Goal: Information Seeking & Learning: Learn about a topic

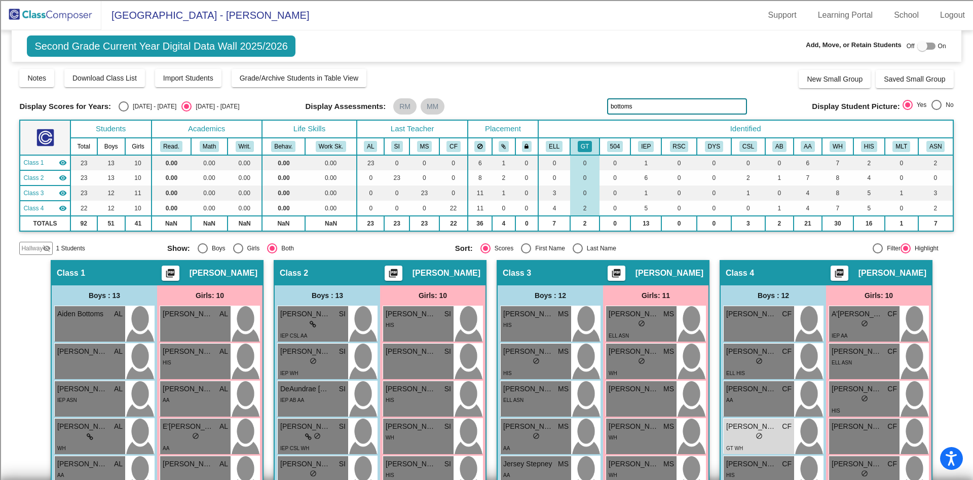
click at [54, 16] on img at bounding box center [50, 15] width 101 height 30
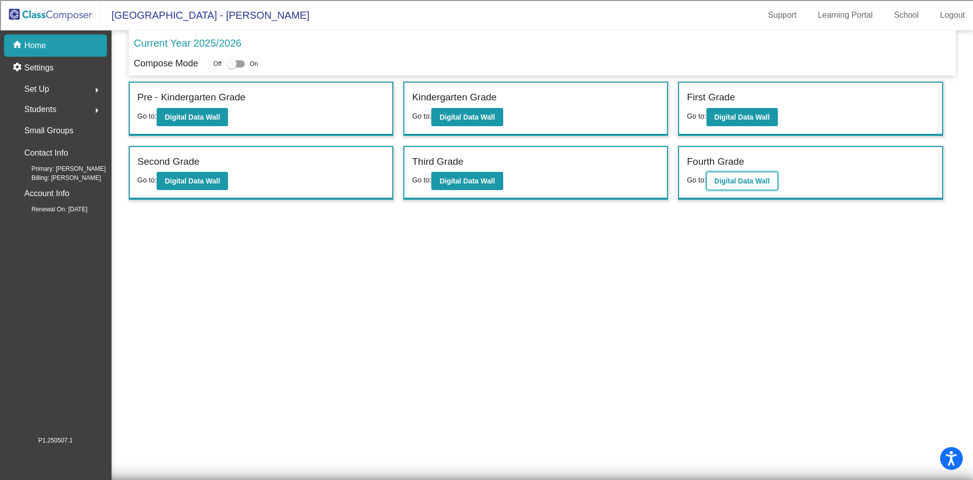
click at [734, 179] on b "Digital Data Wall" at bounding box center [742, 181] width 55 height 8
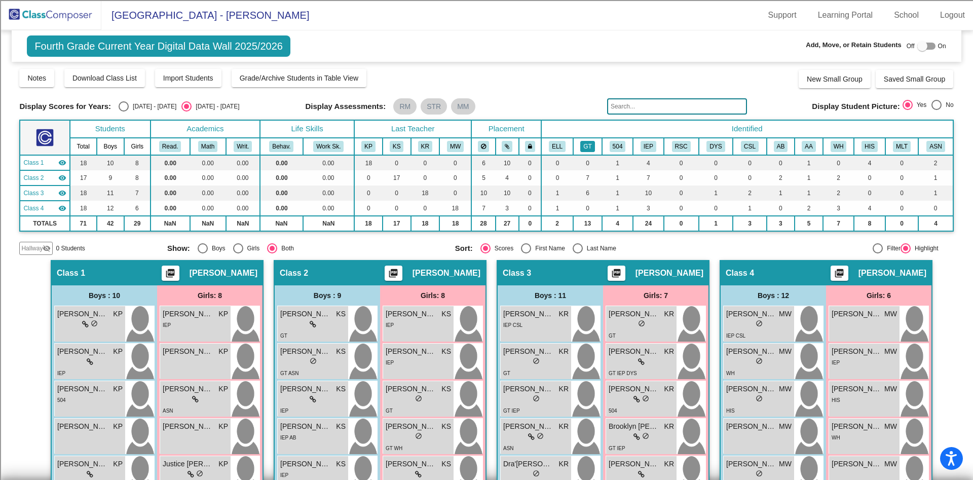
click at [592, 148] on button "GT" at bounding box center [588, 146] width 14 height 11
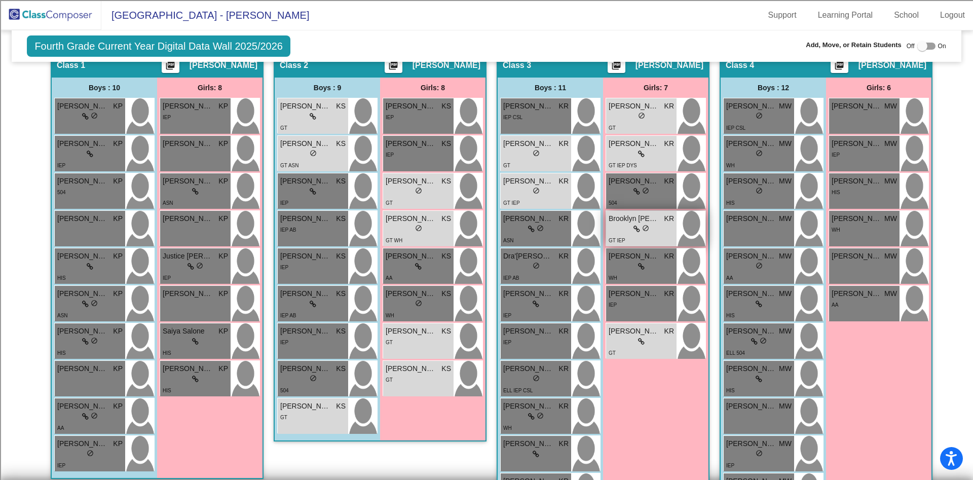
scroll to position [228, 0]
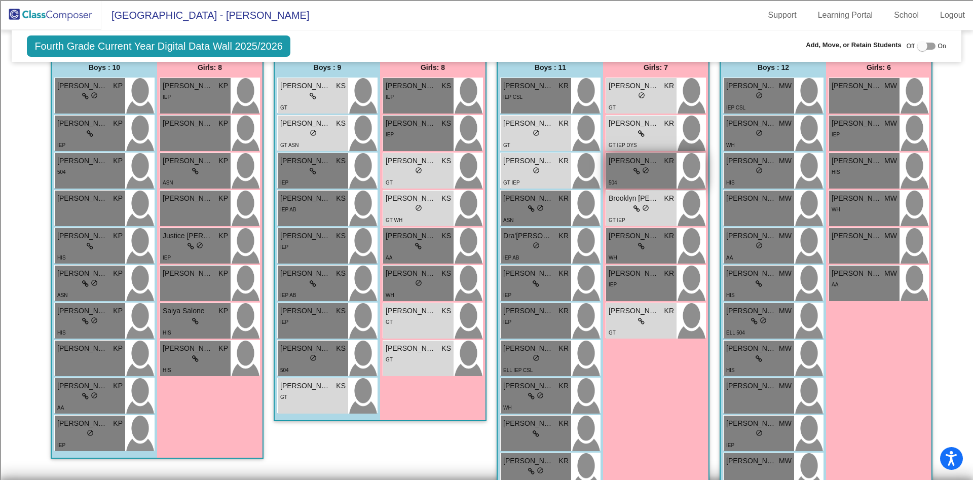
click at [623, 168] on div "lock do_not_disturb_alt" at bounding box center [641, 171] width 65 height 11
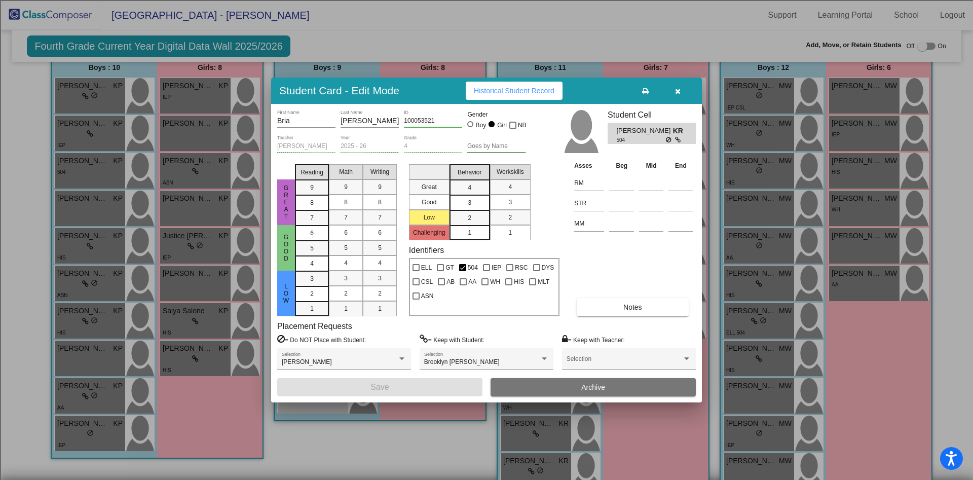
click at [677, 89] on icon "button" at bounding box center [678, 91] width 6 height 7
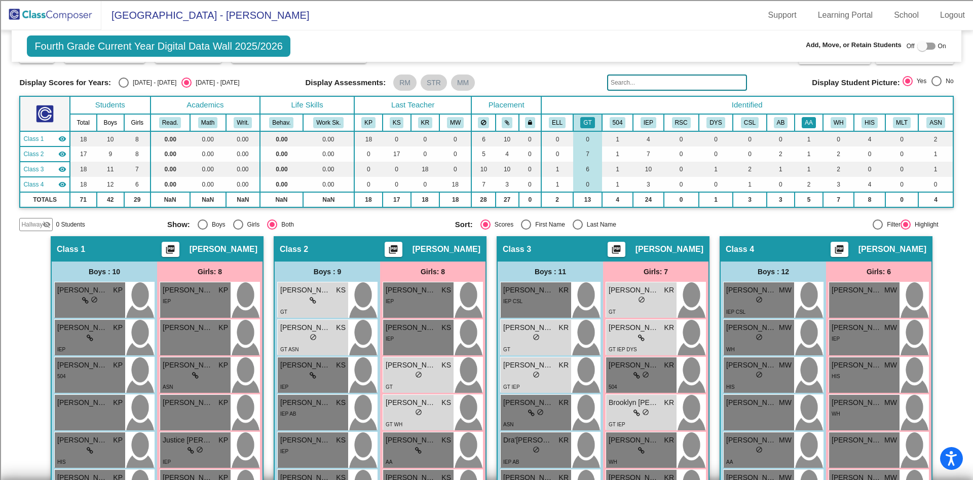
scroll to position [0, 0]
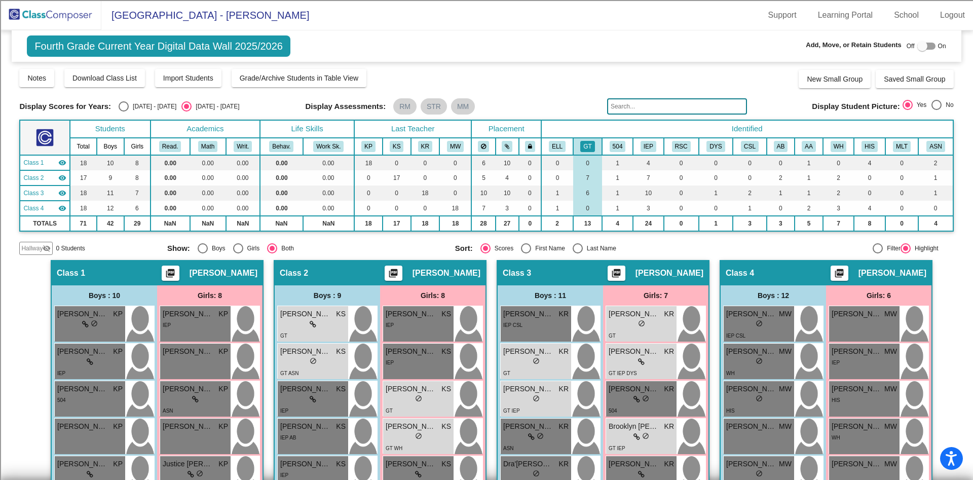
click at [719, 100] on input "text" at bounding box center [677, 106] width 140 height 16
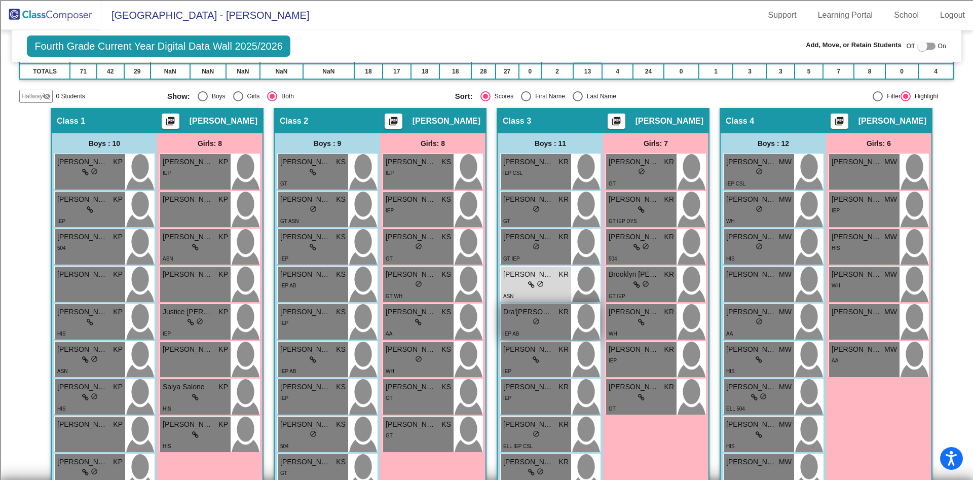
scroll to position [228, 0]
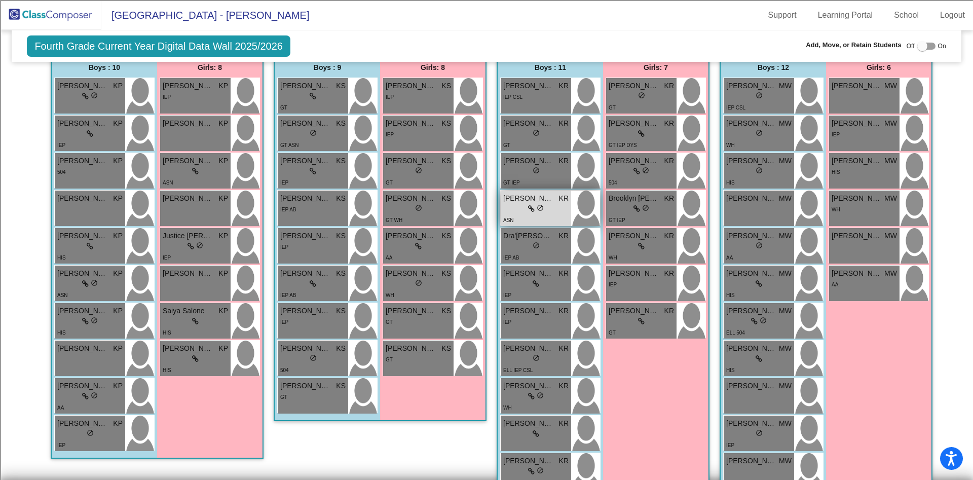
type input "[PERSON_NAME]"
click at [551, 211] on div "lock do_not_disturb_alt" at bounding box center [535, 209] width 65 height 11
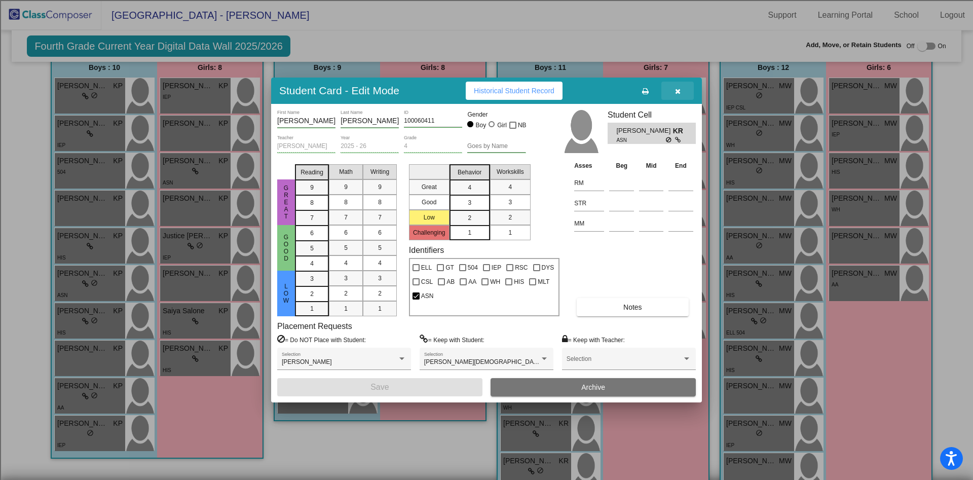
click at [679, 87] on span "button" at bounding box center [678, 91] width 6 height 8
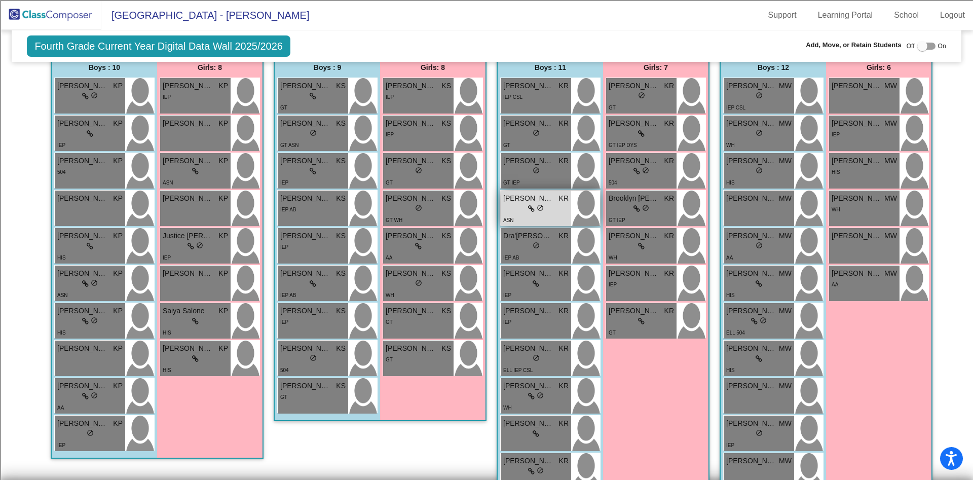
click at [557, 219] on div "ASN" at bounding box center [535, 219] width 65 height 11
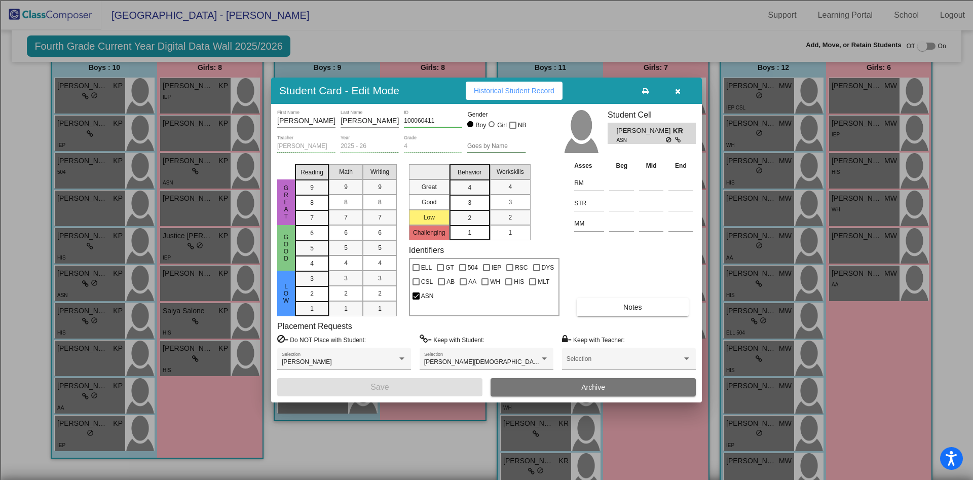
click at [672, 90] on button "button" at bounding box center [678, 91] width 32 height 18
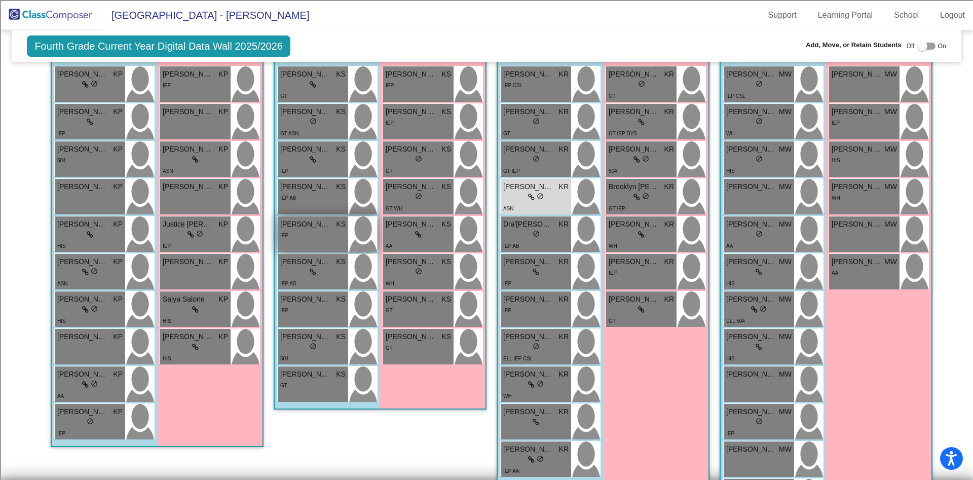
scroll to position [216, 0]
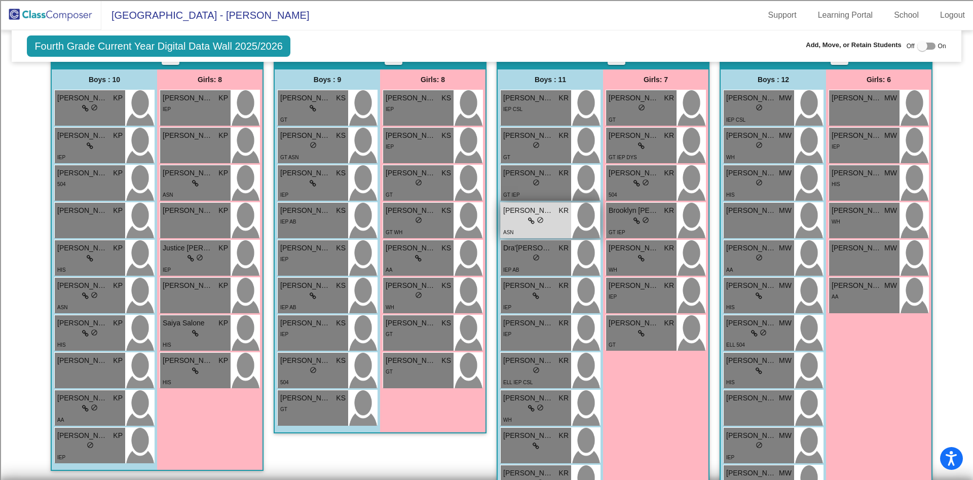
click at [552, 224] on div "lock do_not_disturb_alt" at bounding box center [535, 221] width 65 height 11
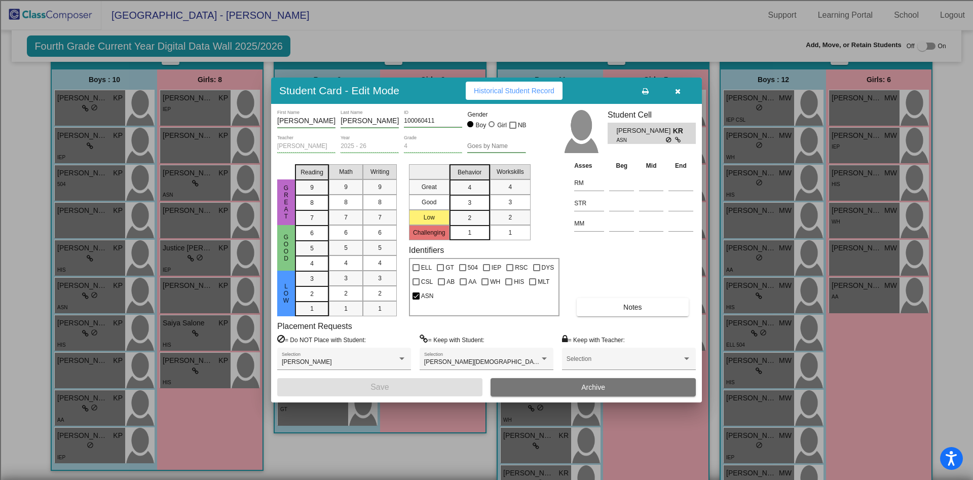
click at [680, 92] on icon "button" at bounding box center [678, 91] width 6 height 7
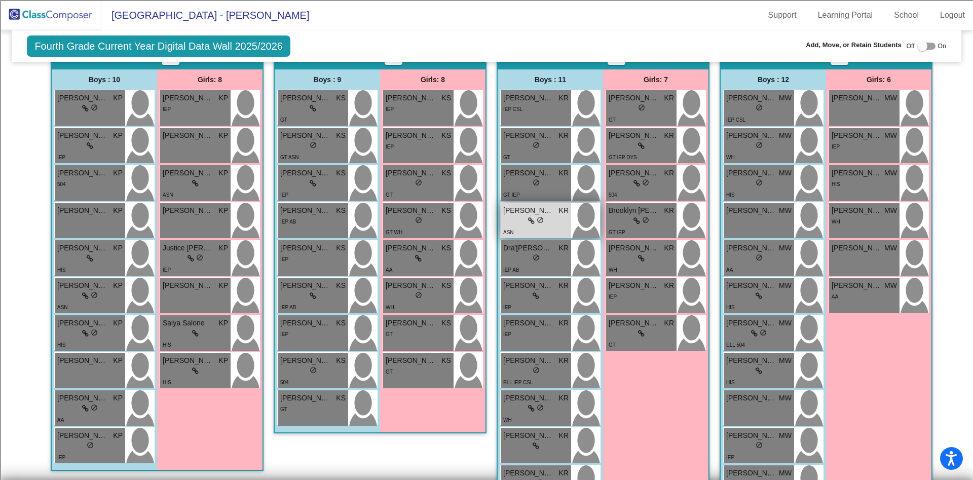
click at [520, 225] on div "lock do_not_disturb_alt" at bounding box center [535, 221] width 65 height 11
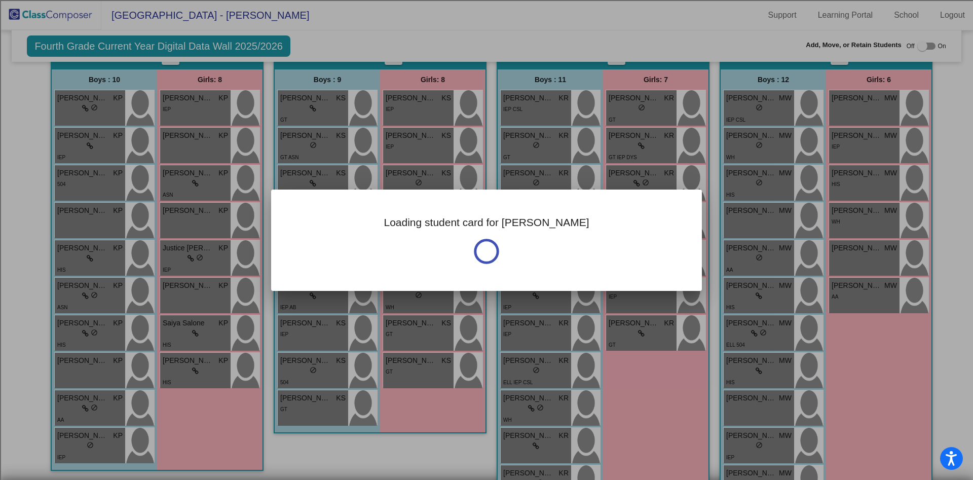
click at [520, 226] on h3 "Loading student card for [PERSON_NAME]" at bounding box center [486, 222] width 205 height 13
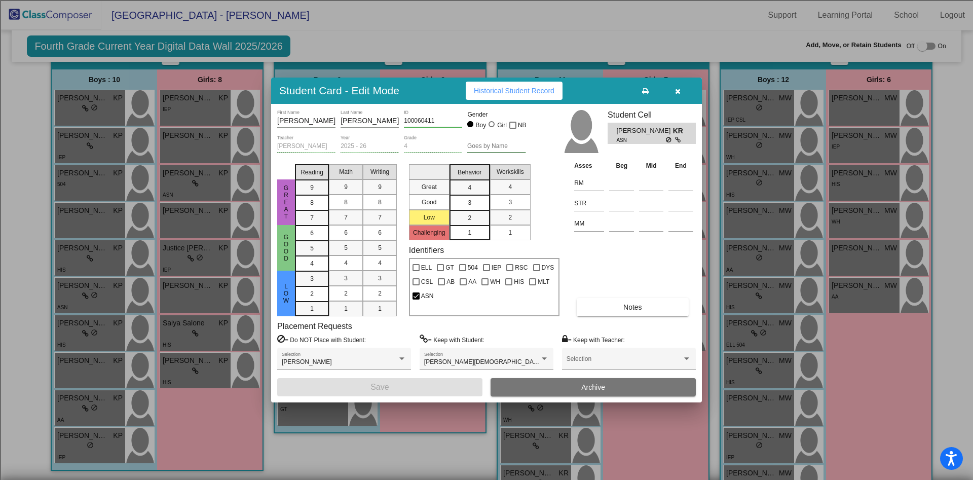
click at [488, 87] on span "Historical Student Record" at bounding box center [514, 91] width 81 height 8
